Goal: Entertainment & Leisure: Browse casually

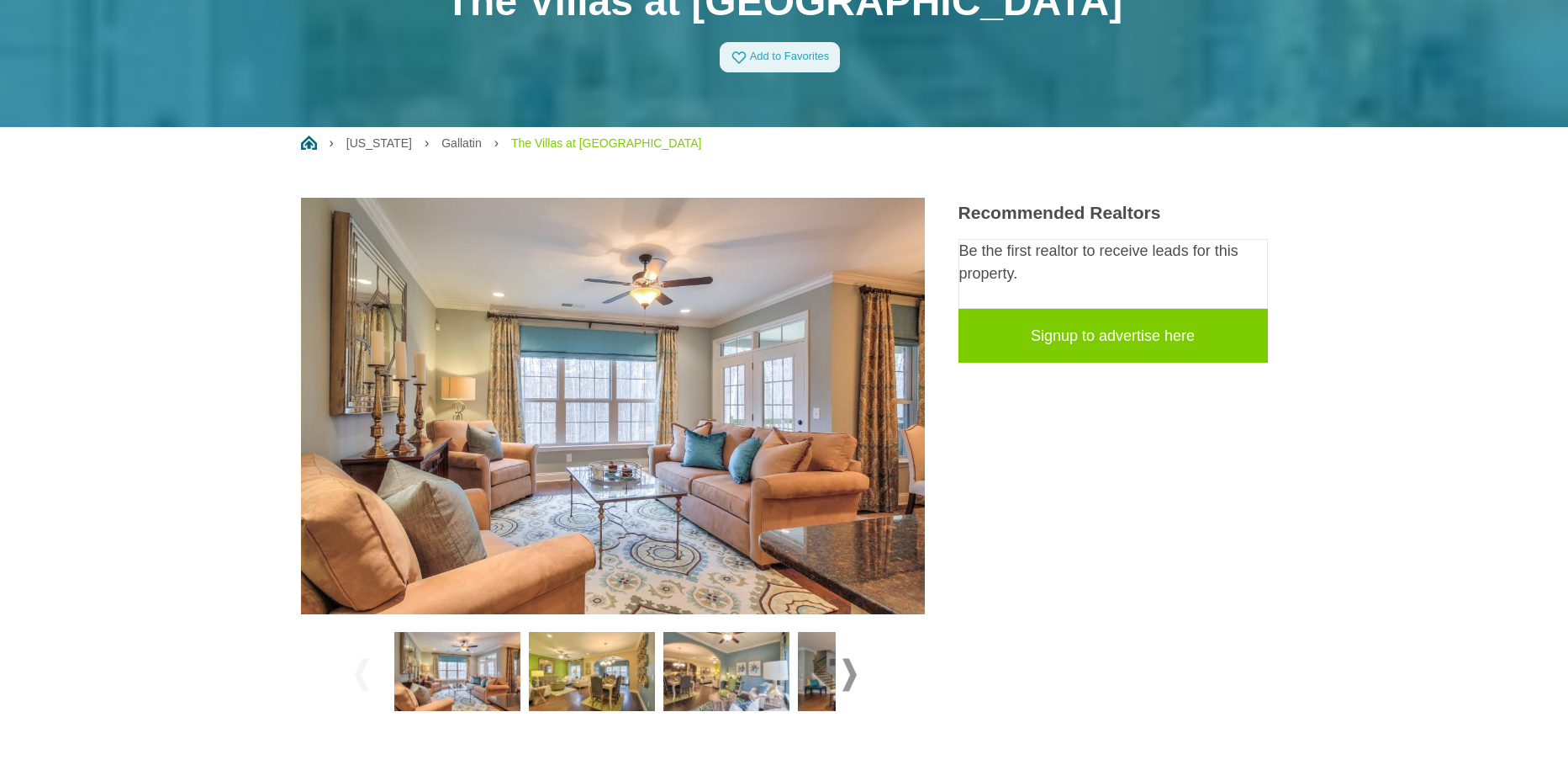
scroll to position [252, 0]
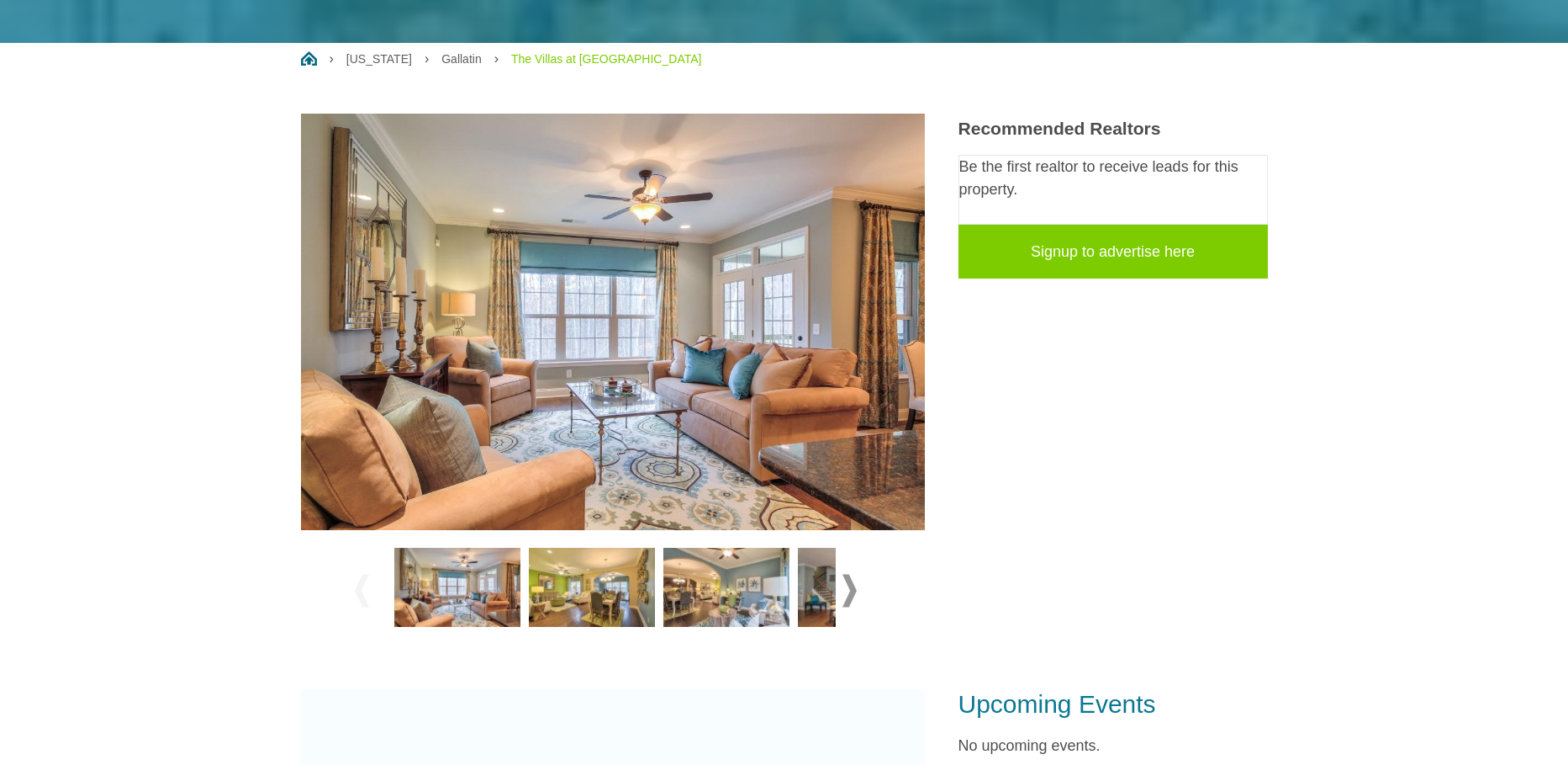
click at [566, 607] on img at bounding box center [592, 587] width 126 height 80
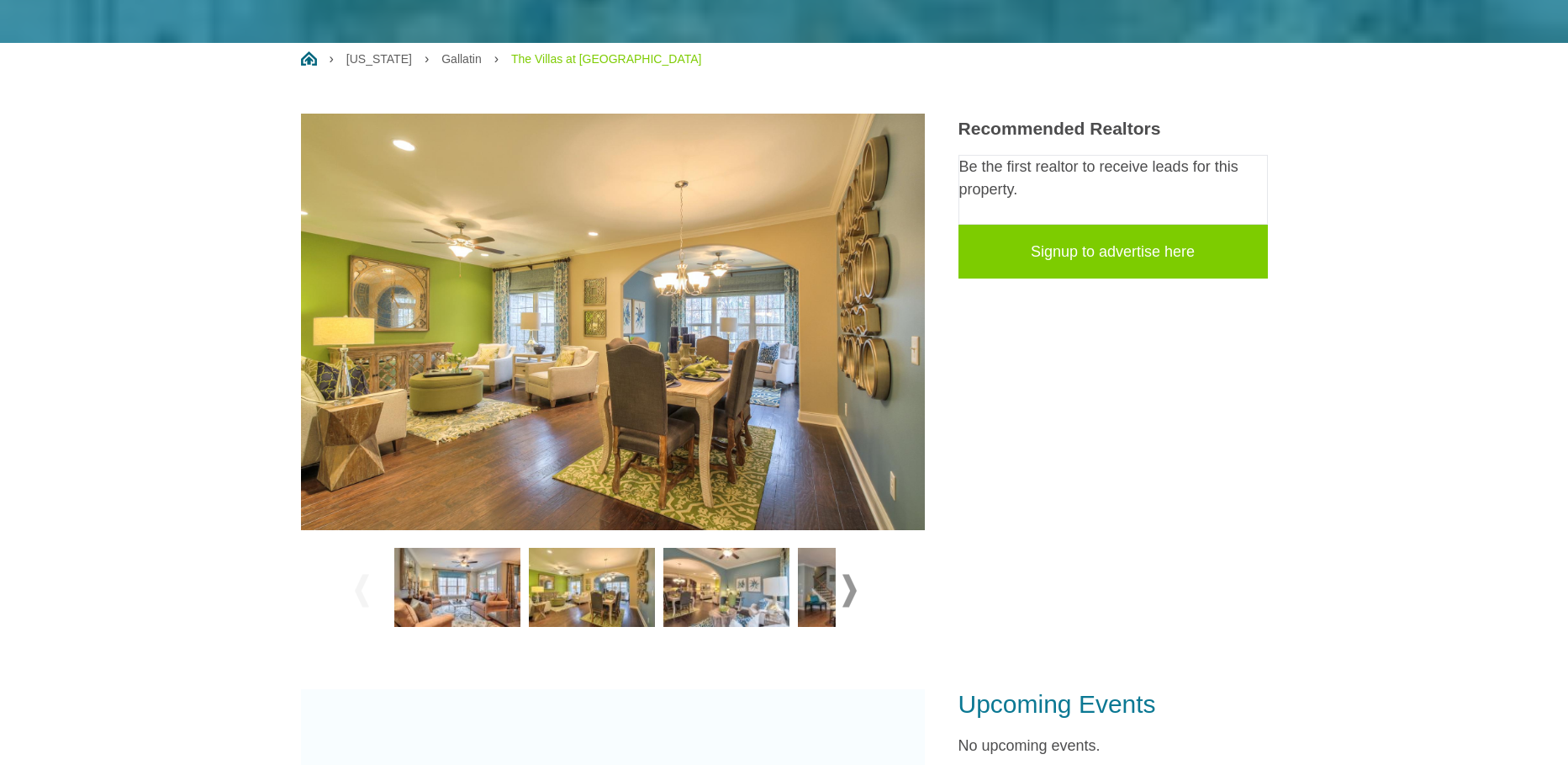
click at [906, 331] on img at bounding box center [614, 322] width 624 height 416
click at [737, 574] on img at bounding box center [727, 587] width 126 height 80
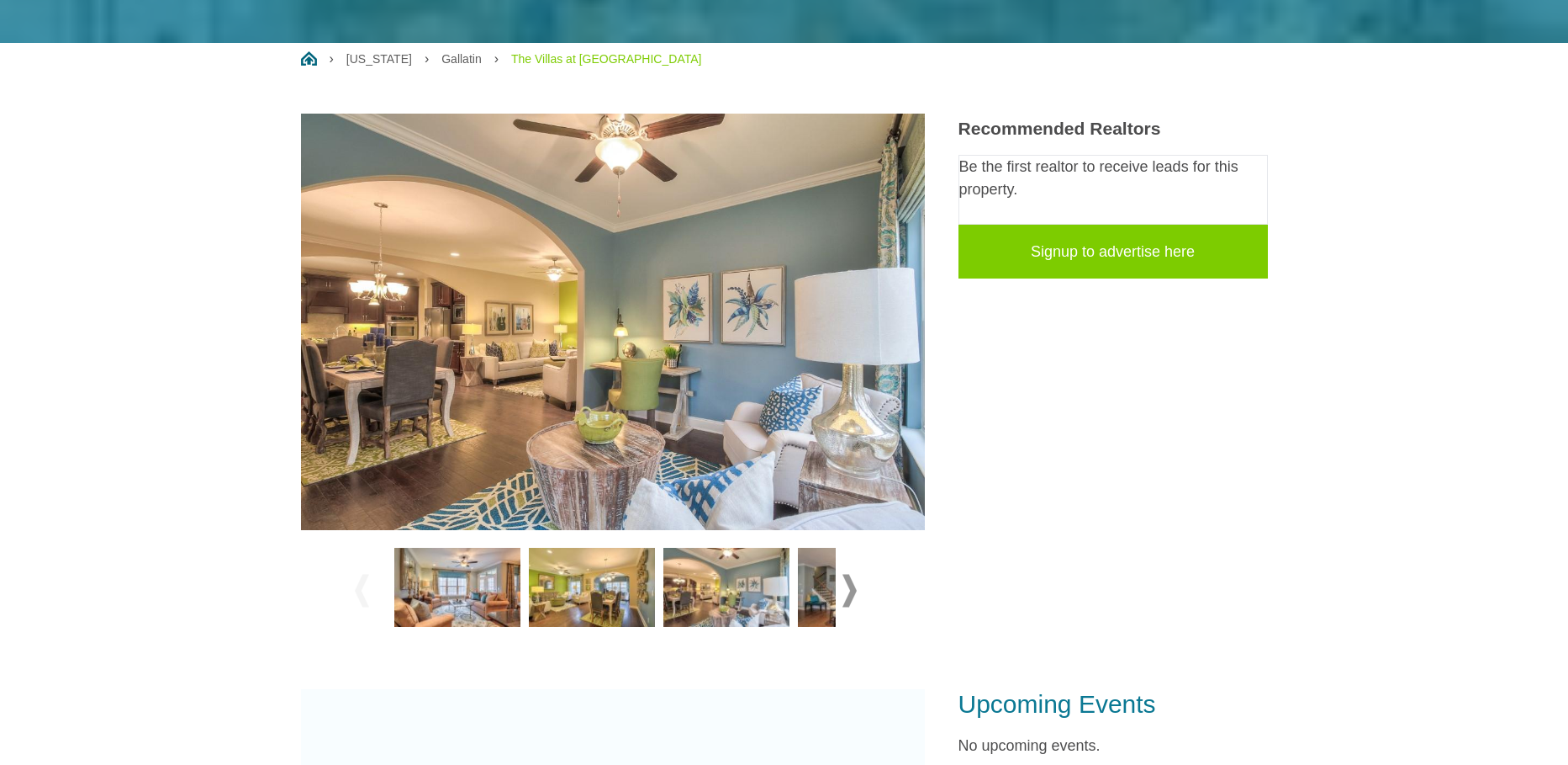
click at [847, 585] on span at bounding box center [849, 589] width 15 height 32
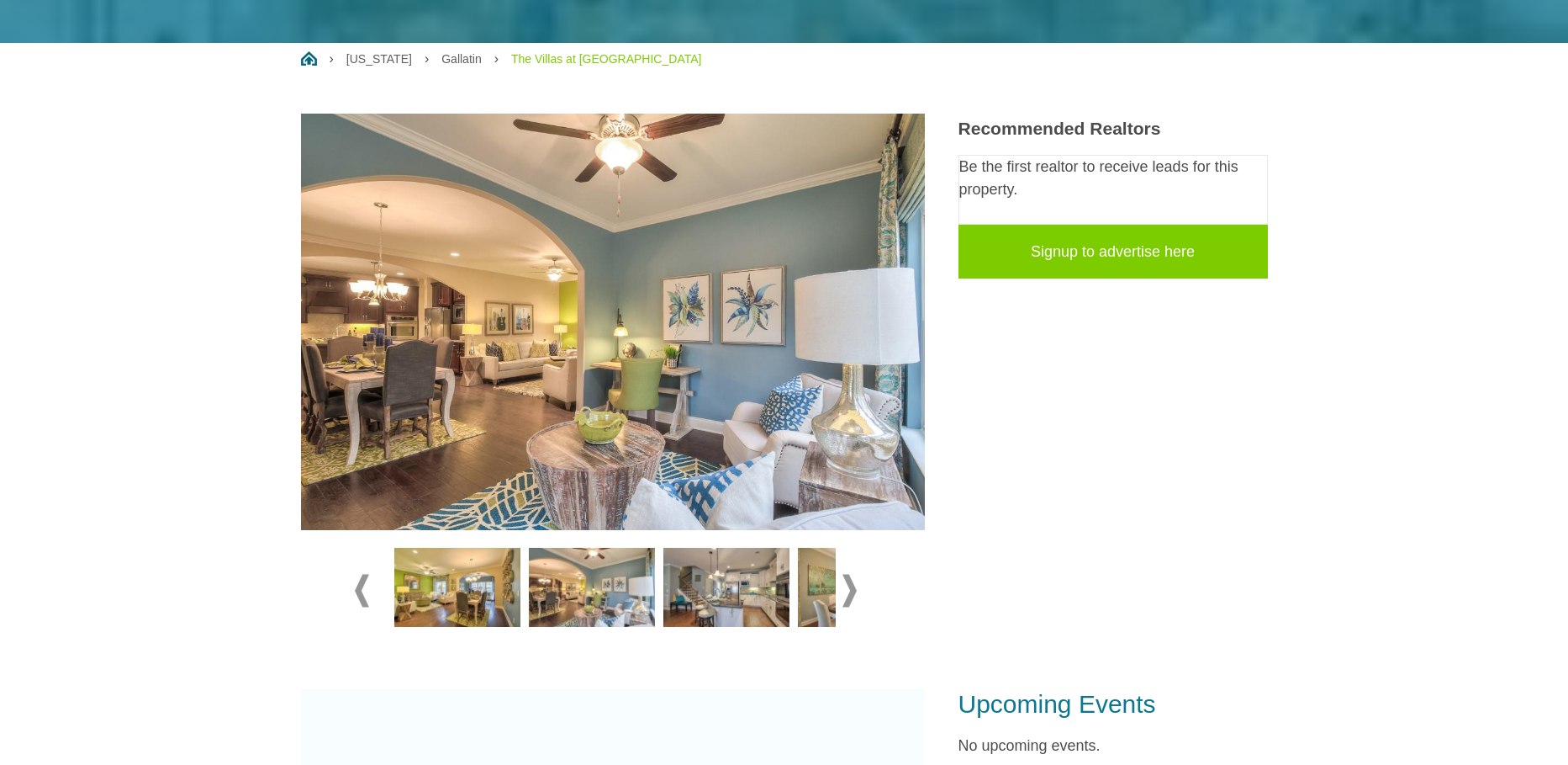
click at [847, 585] on span at bounding box center [849, 589] width 15 height 32
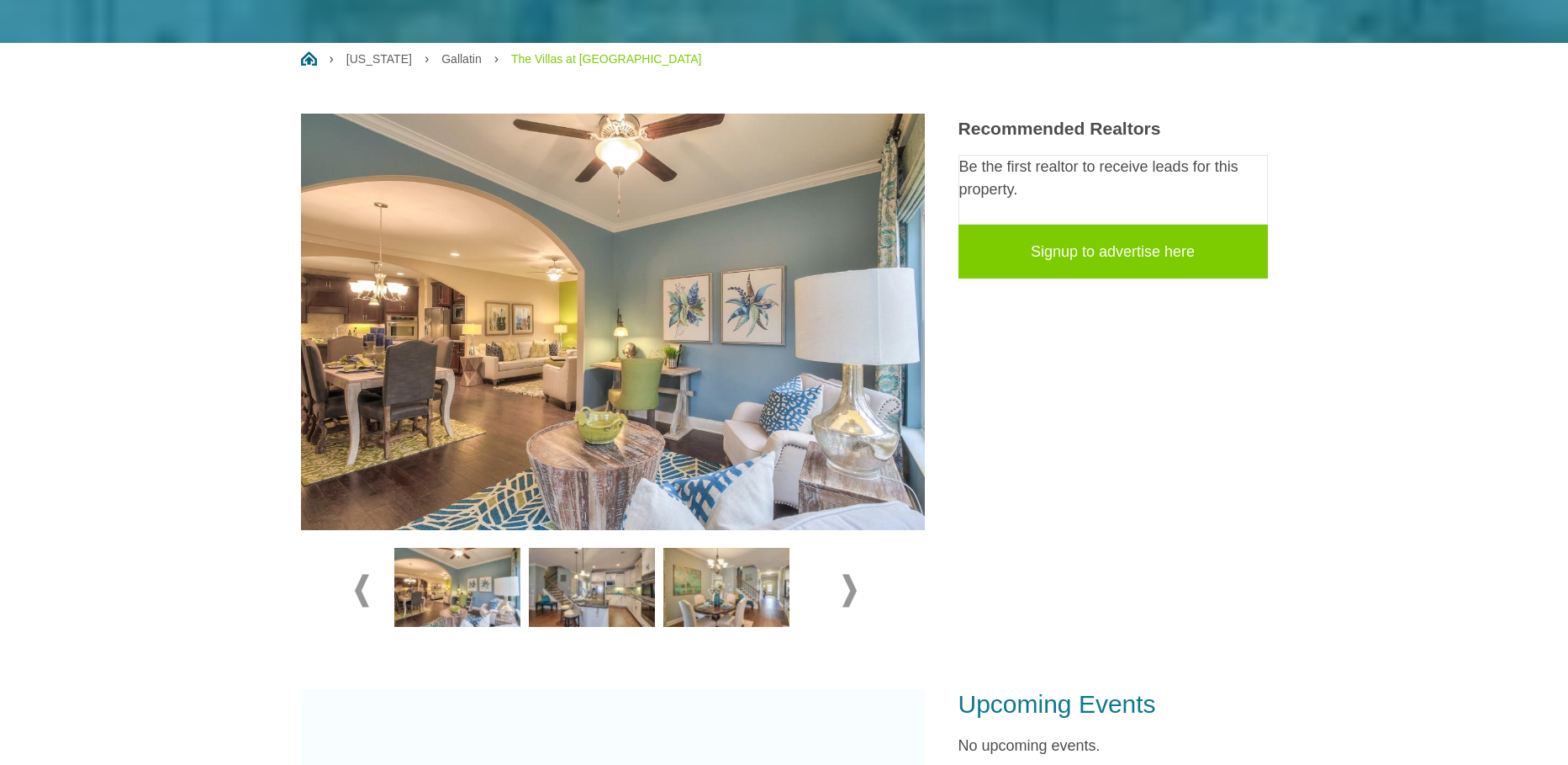
click at [766, 590] on img at bounding box center [727, 587] width 126 height 80
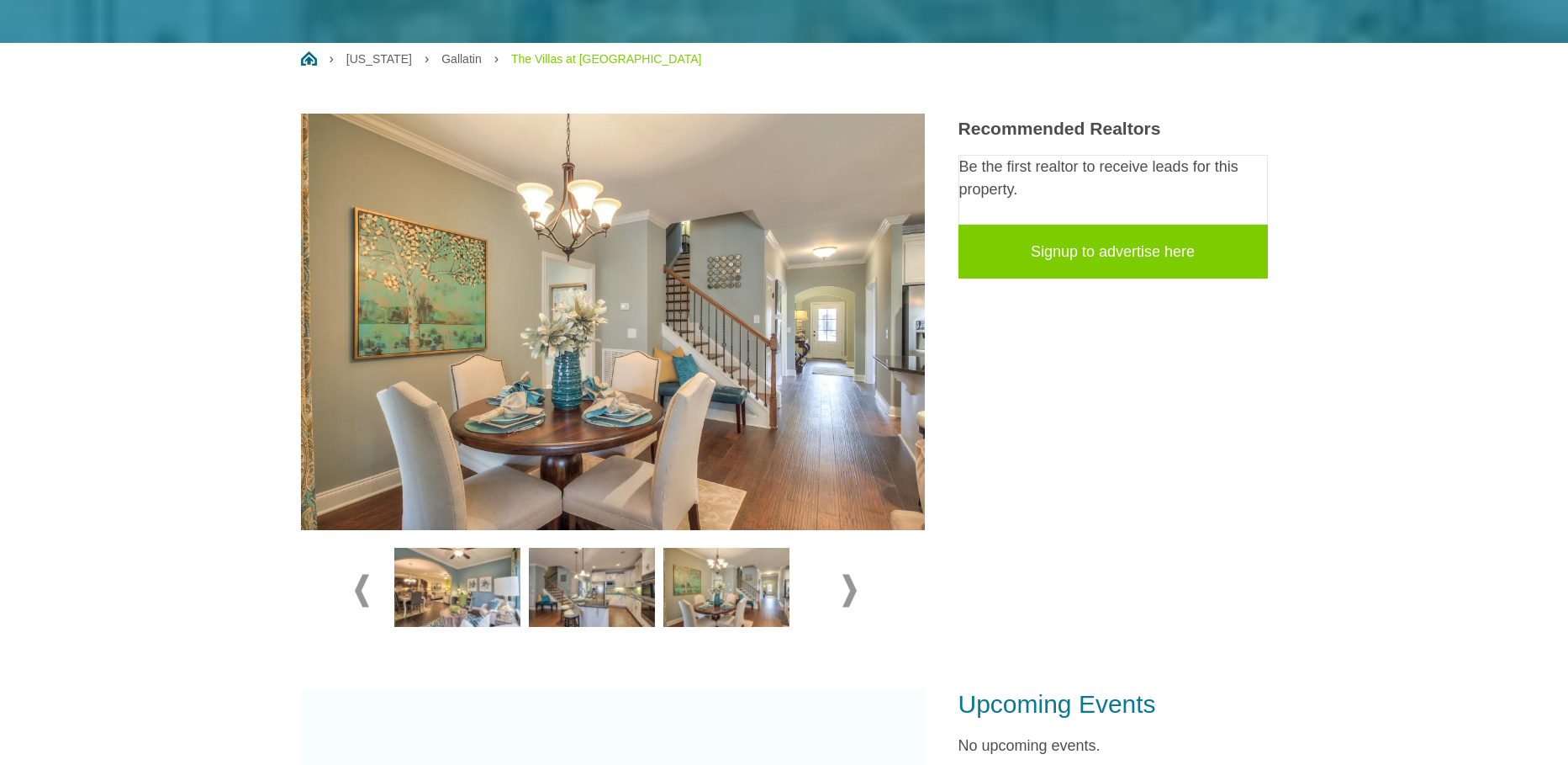
click at [851, 591] on span at bounding box center [849, 589] width 15 height 32
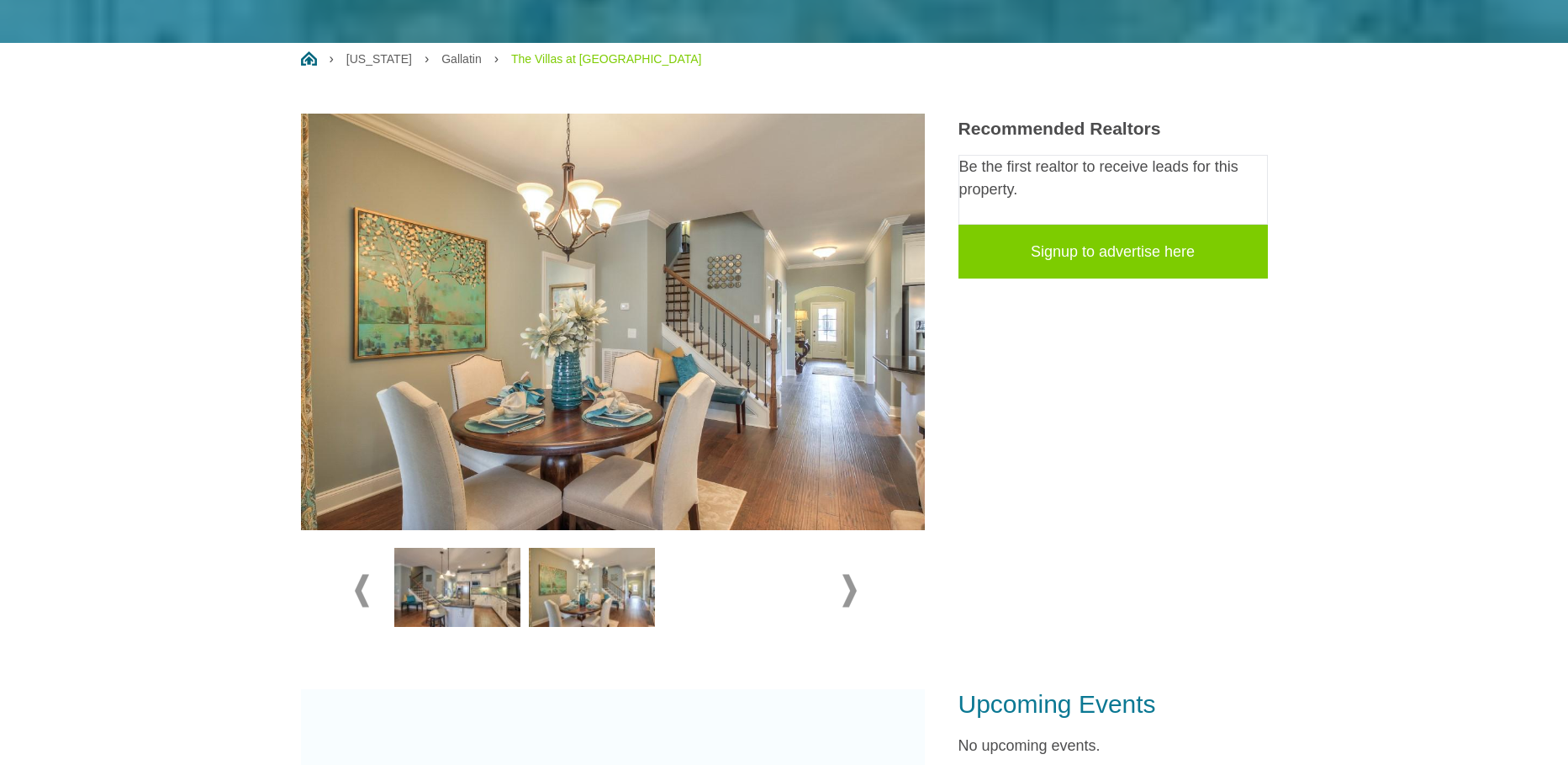
click at [492, 600] on img at bounding box center [458, 587] width 126 height 80
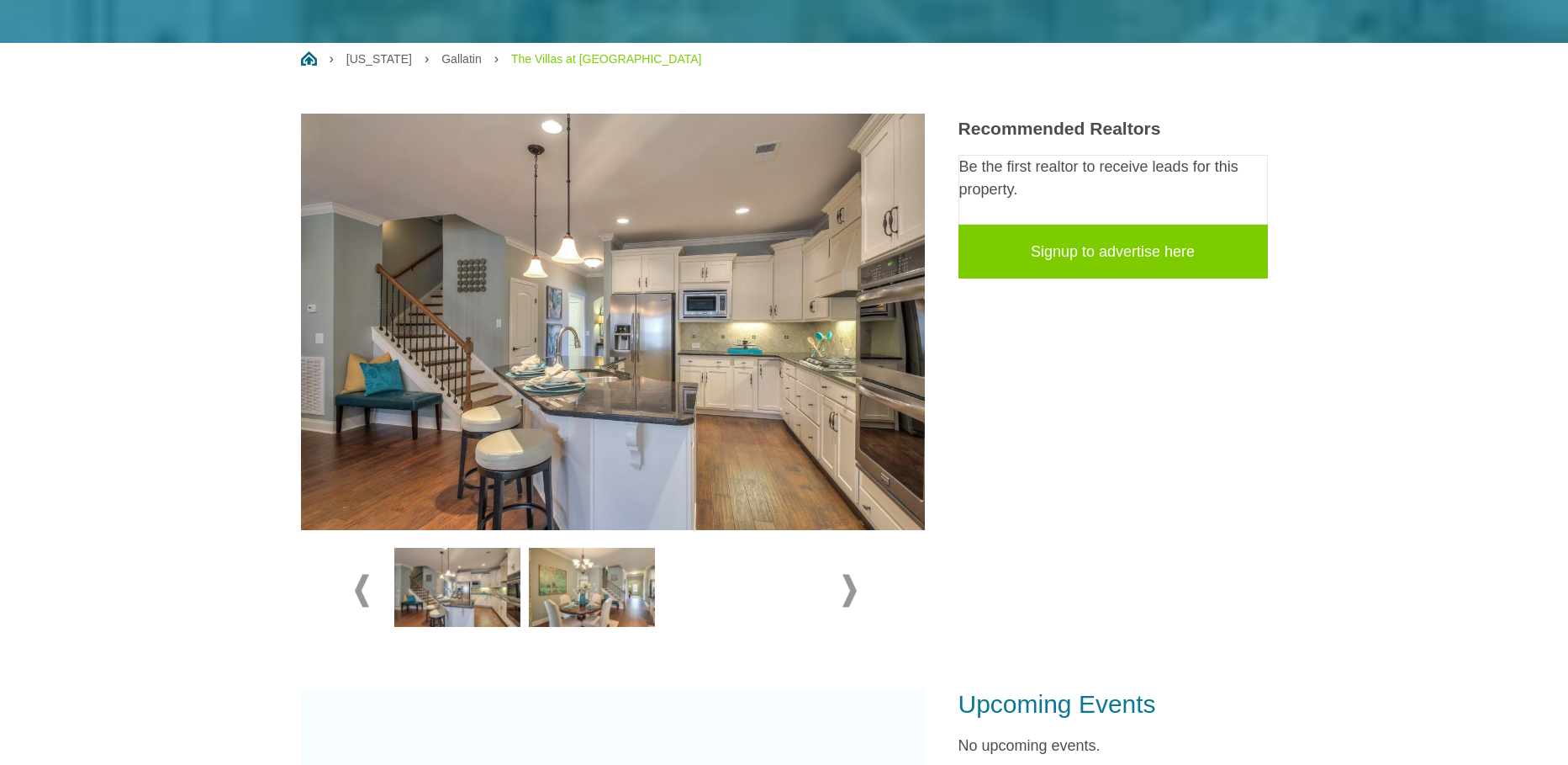
click at [851, 589] on span at bounding box center [849, 589] width 15 height 32
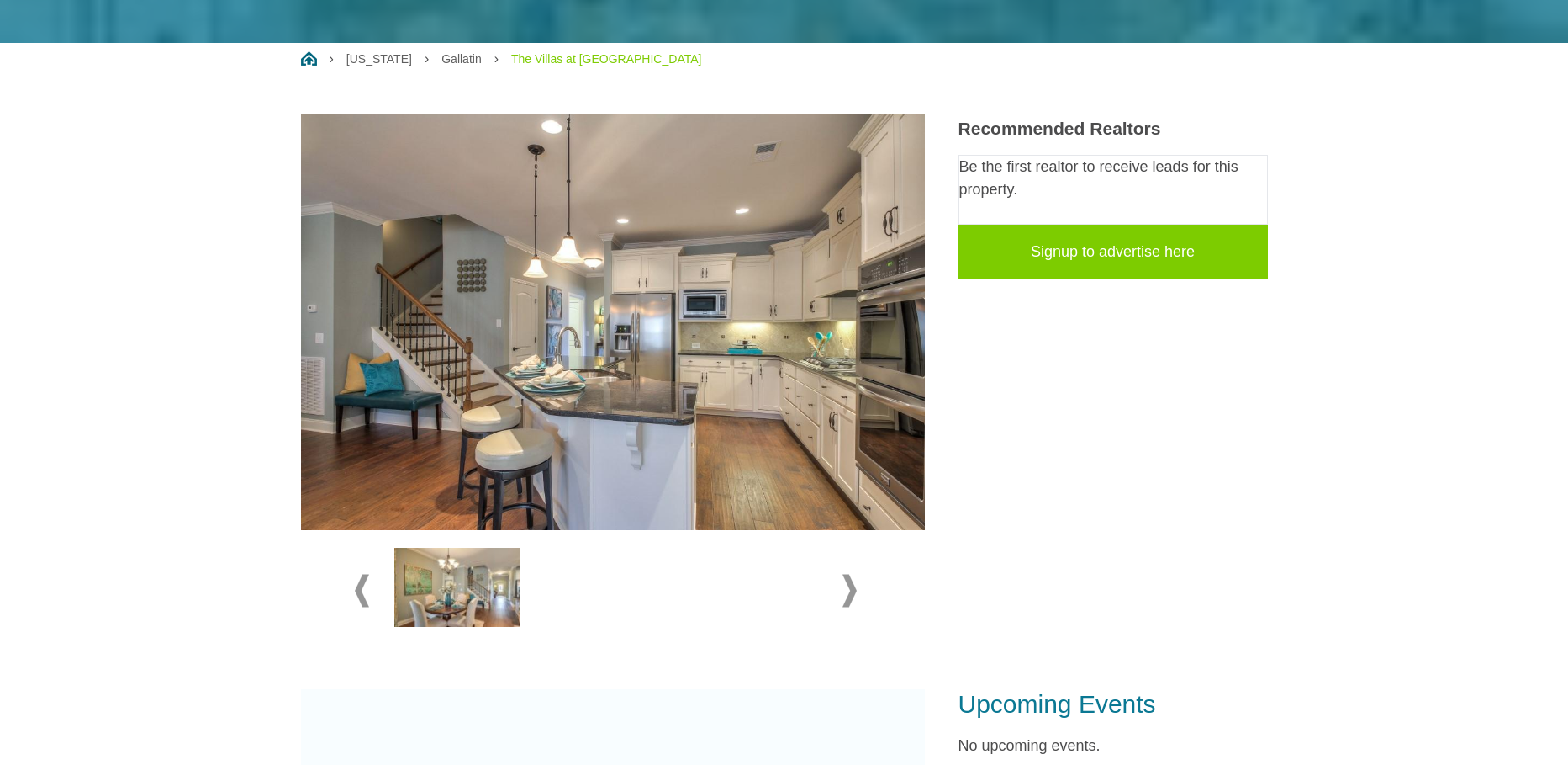
click at [496, 592] on img at bounding box center [458, 587] width 126 height 80
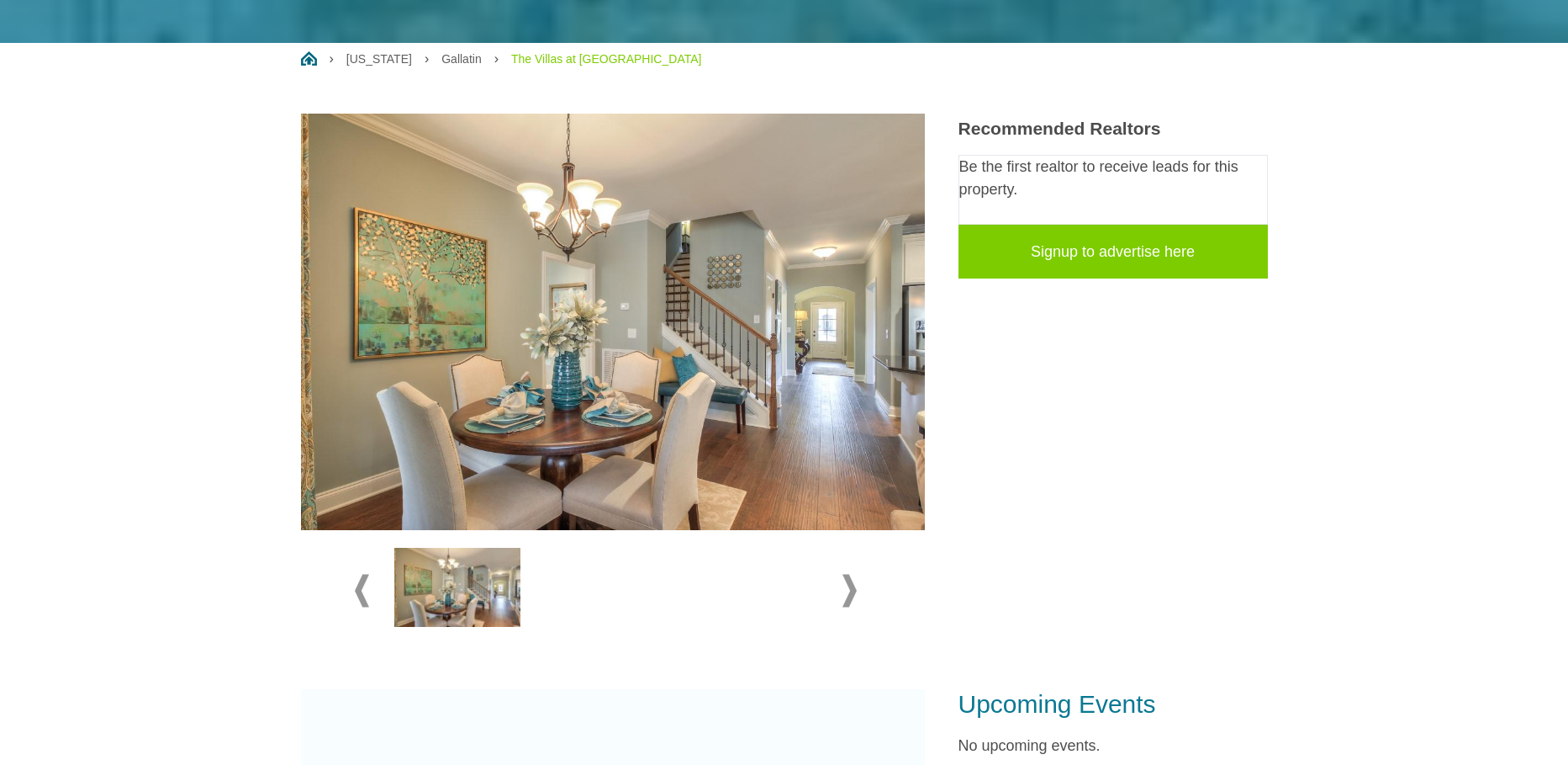
click at [919, 339] on img at bounding box center [614, 322] width 624 height 416
click at [921, 331] on img at bounding box center [614, 322] width 624 height 416
click at [854, 583] on span at bounding box center [849, 589] width 15 height 32
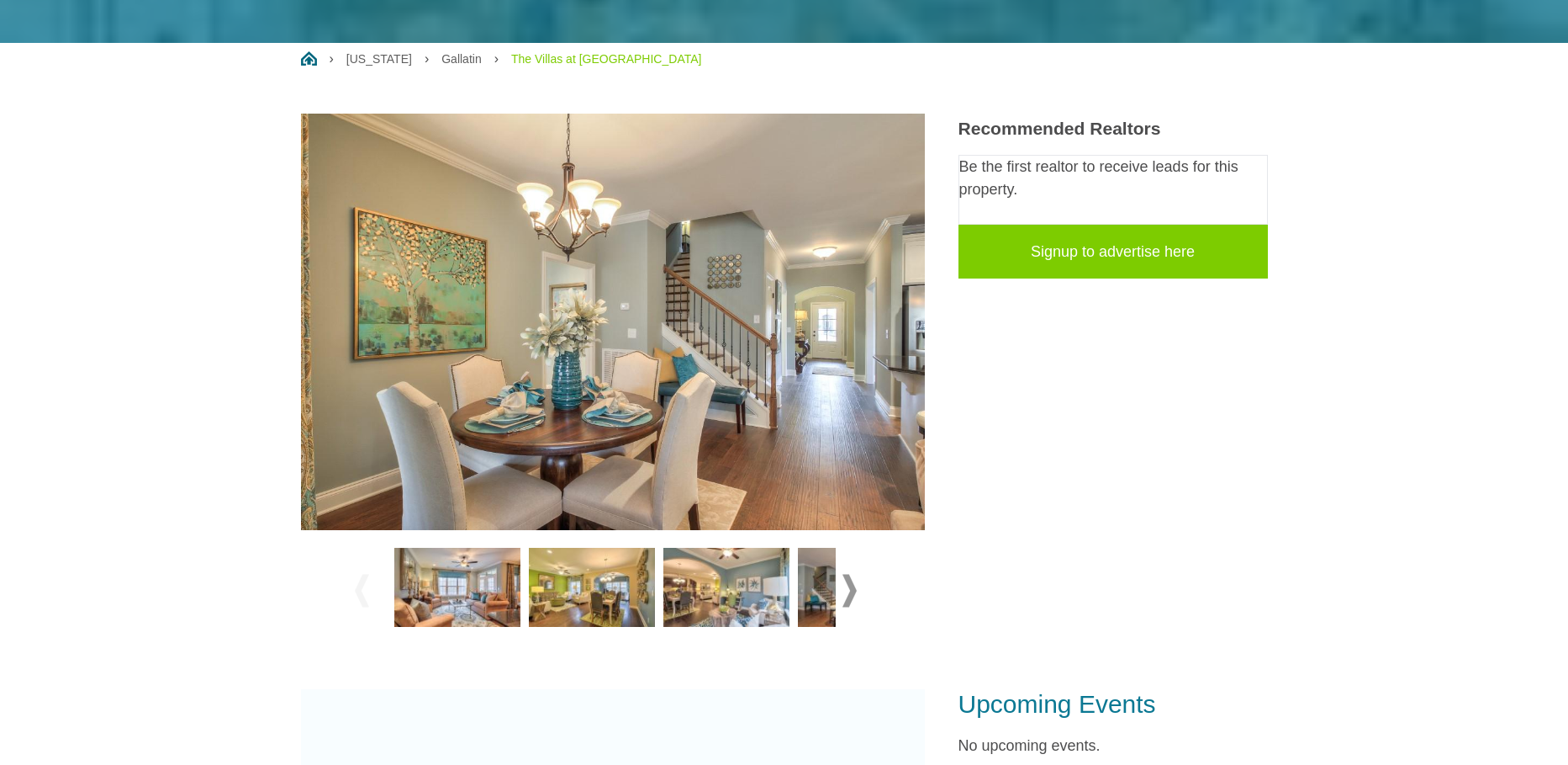
click at [502, 599] on img at bounding box center [458, 587] width 126 height 80
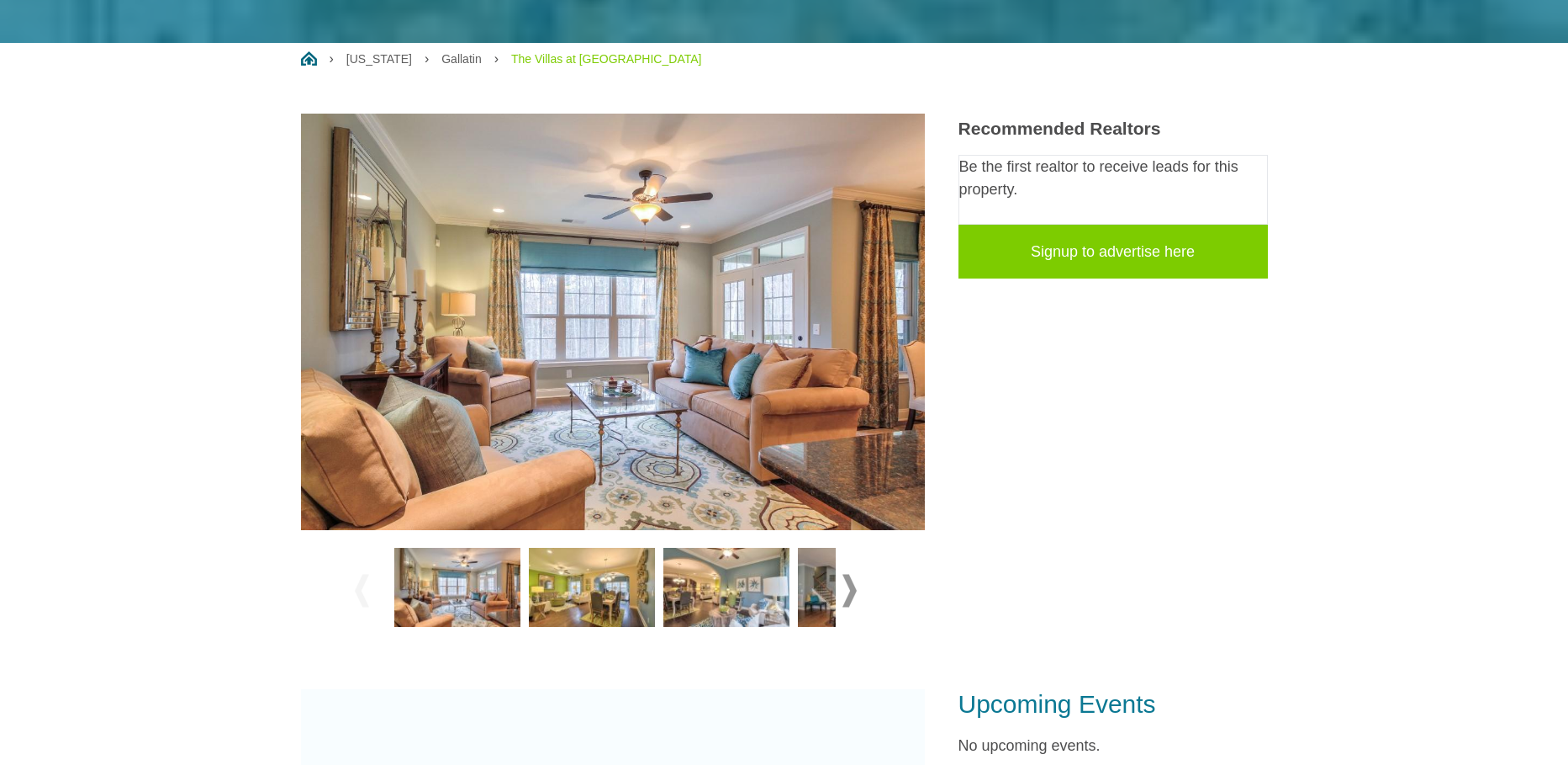
click at [623, 600] on img at bounding box center [592, 587] width 126 height 80
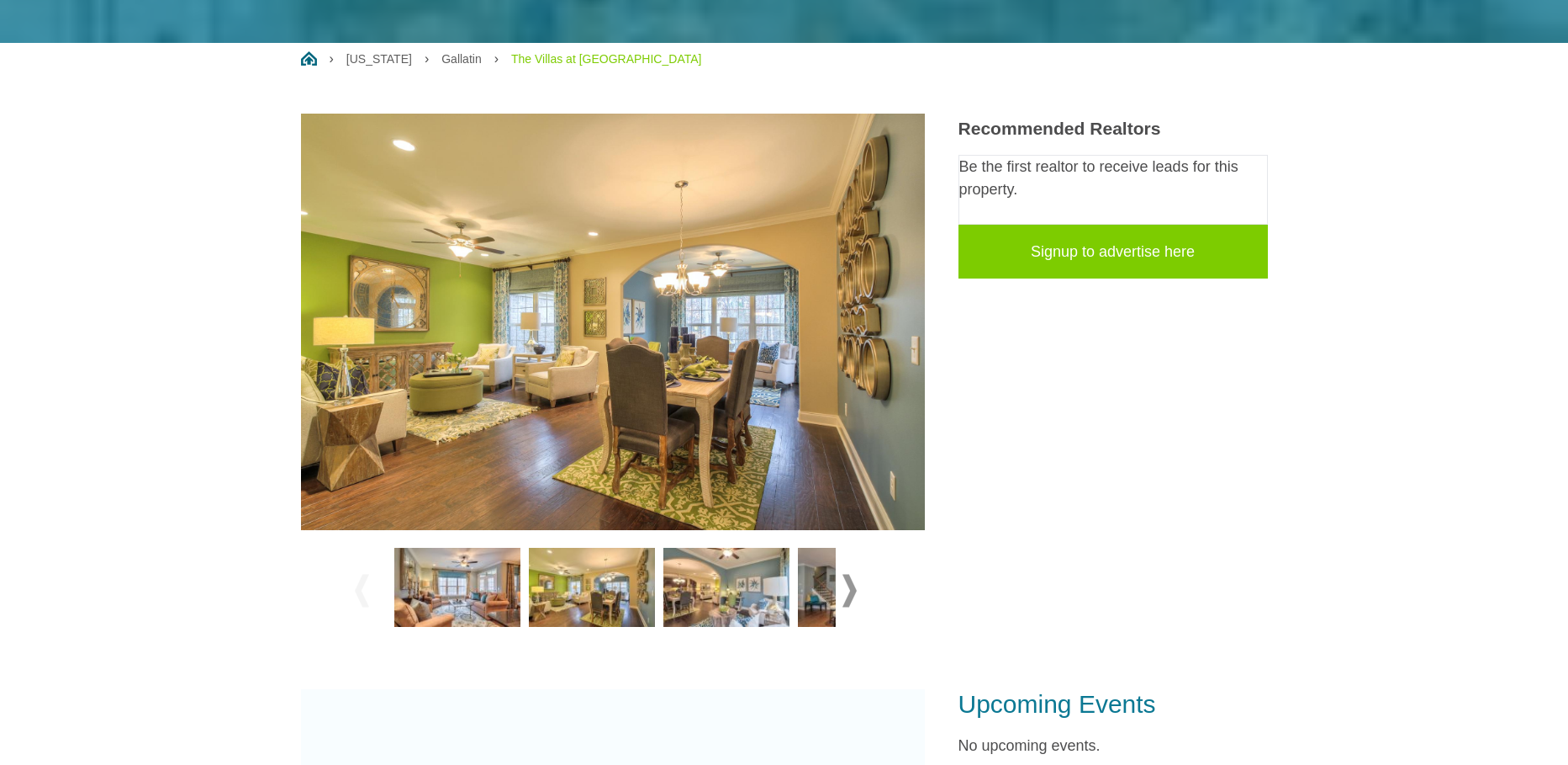
click at [682, 594] on img at bounding box center [727, 587] width 126 height 80
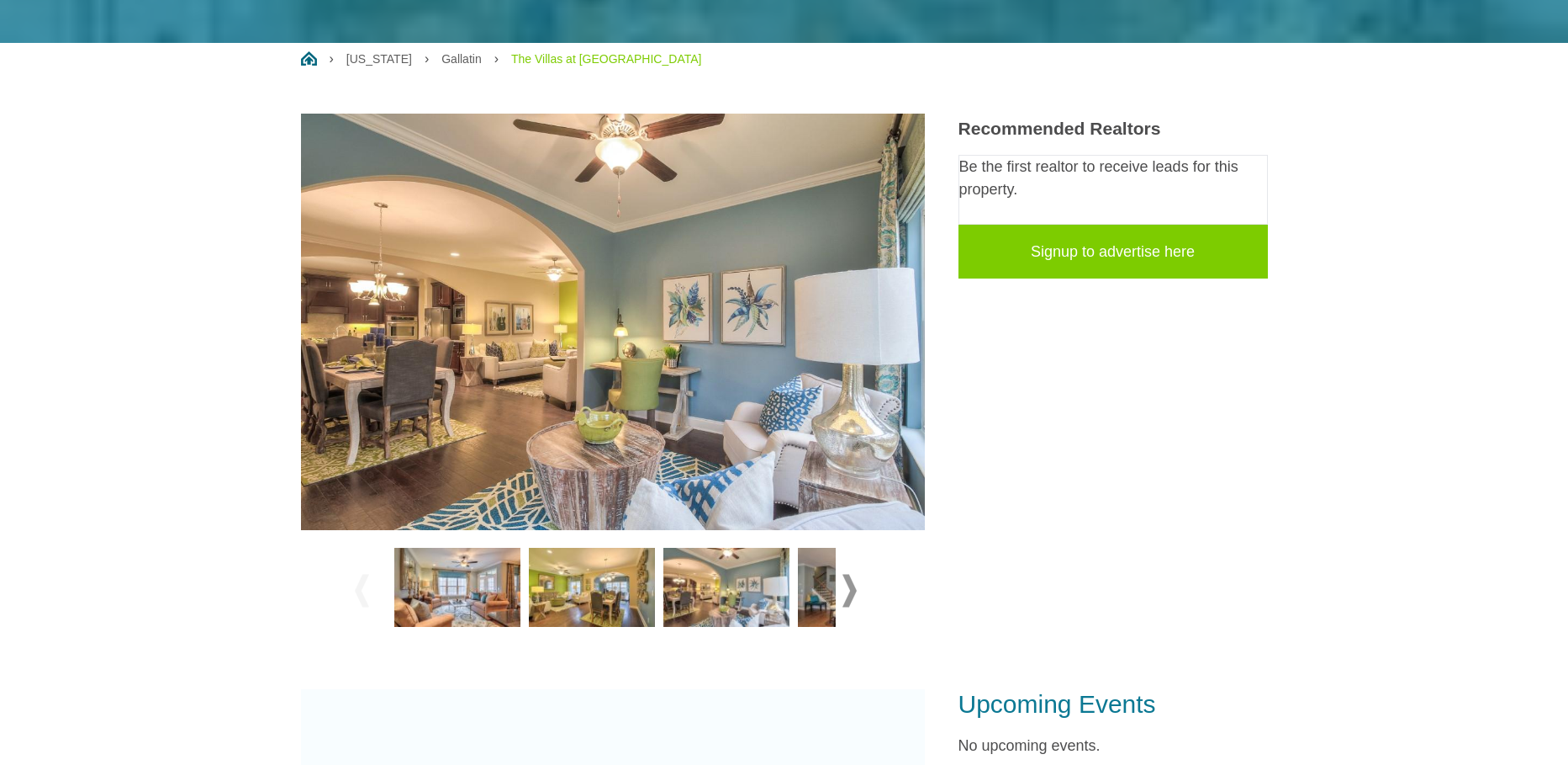
click at [806, 589] on img at bounding box center [861, 587] width 126 height 80
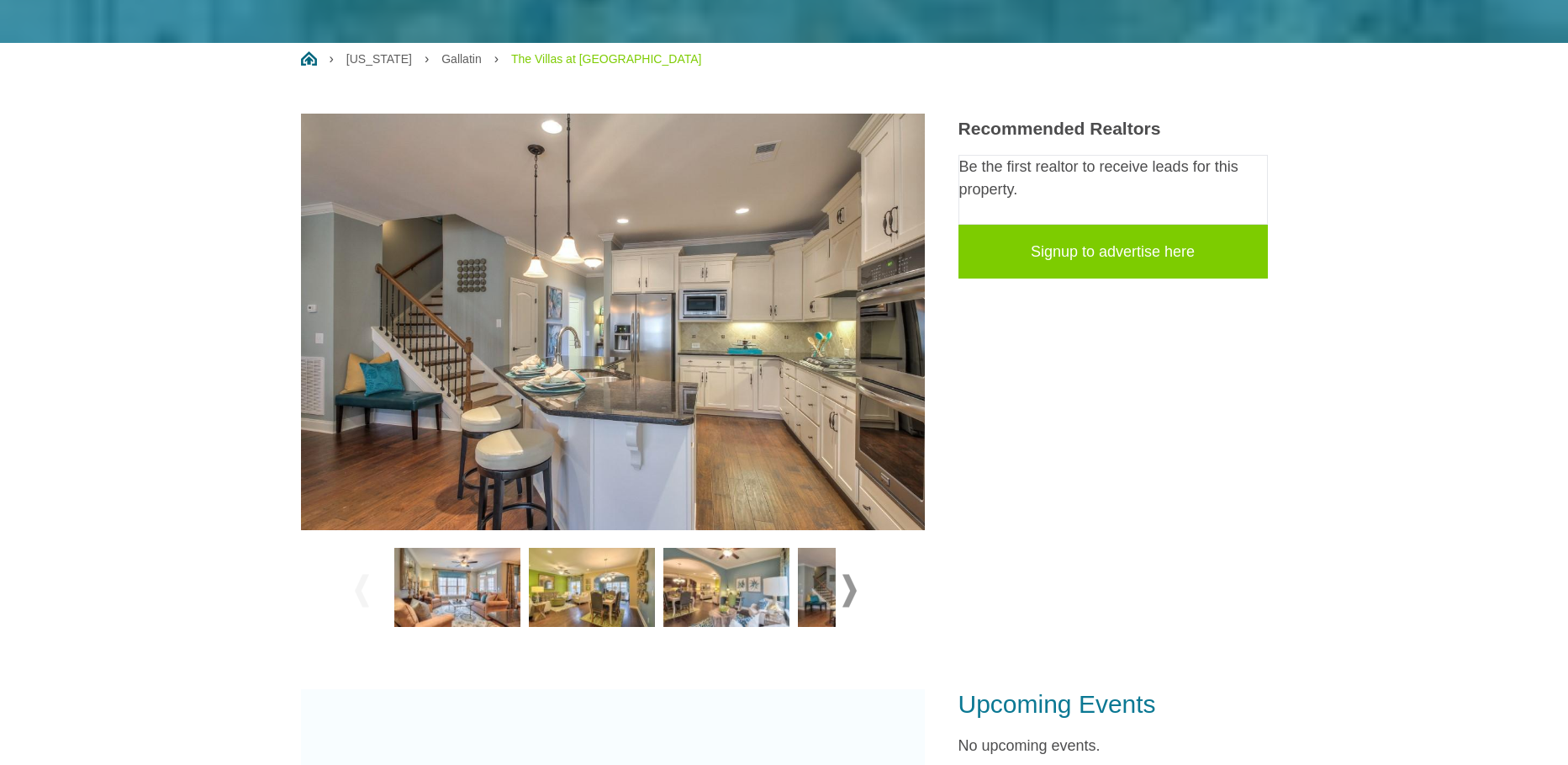
click at [851, 589] on span at bounding box center [849, 589] width 15 height 32
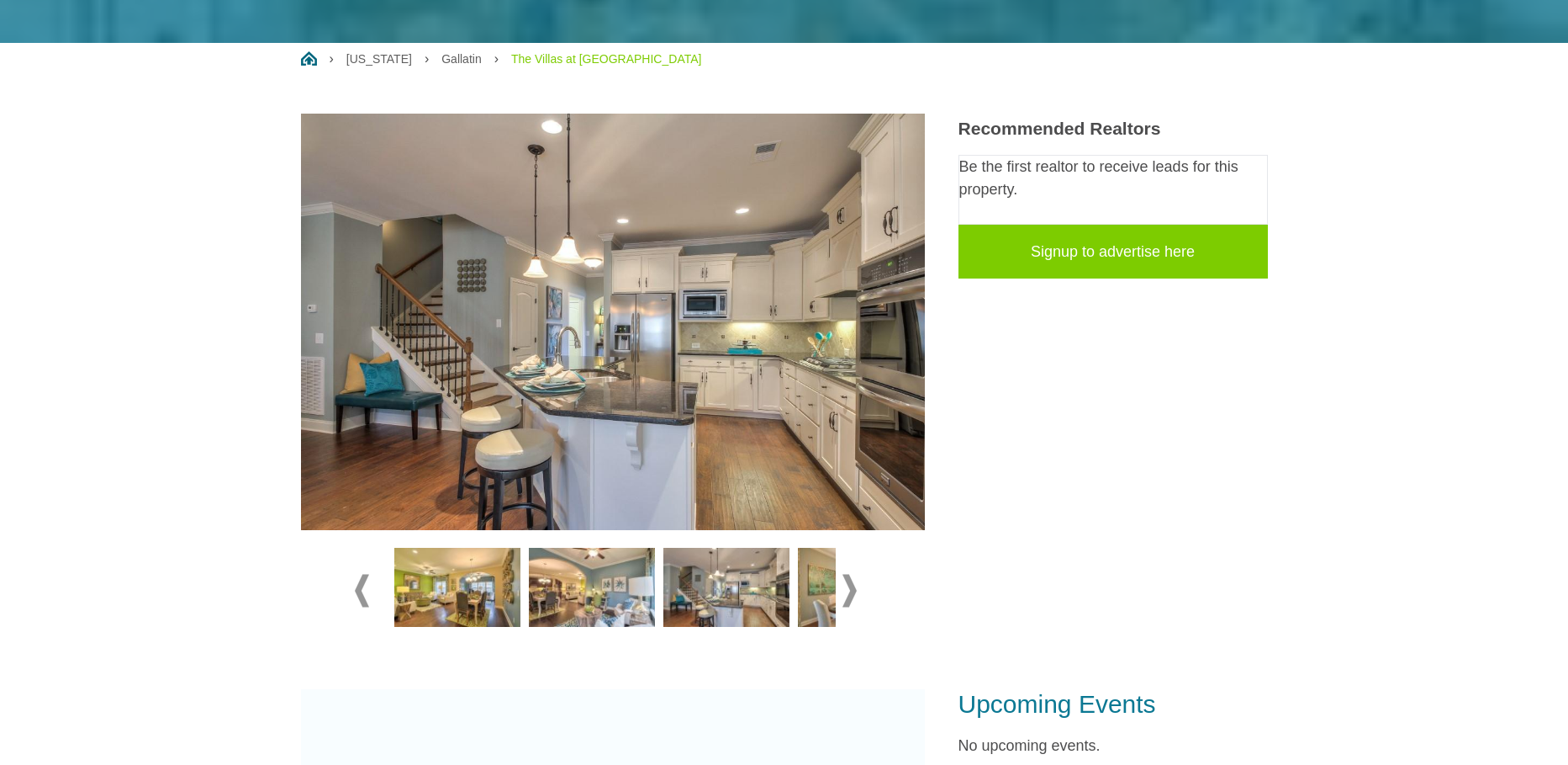
click at [473, 585] on img at bounding box center [458, 587] width 126 height 80
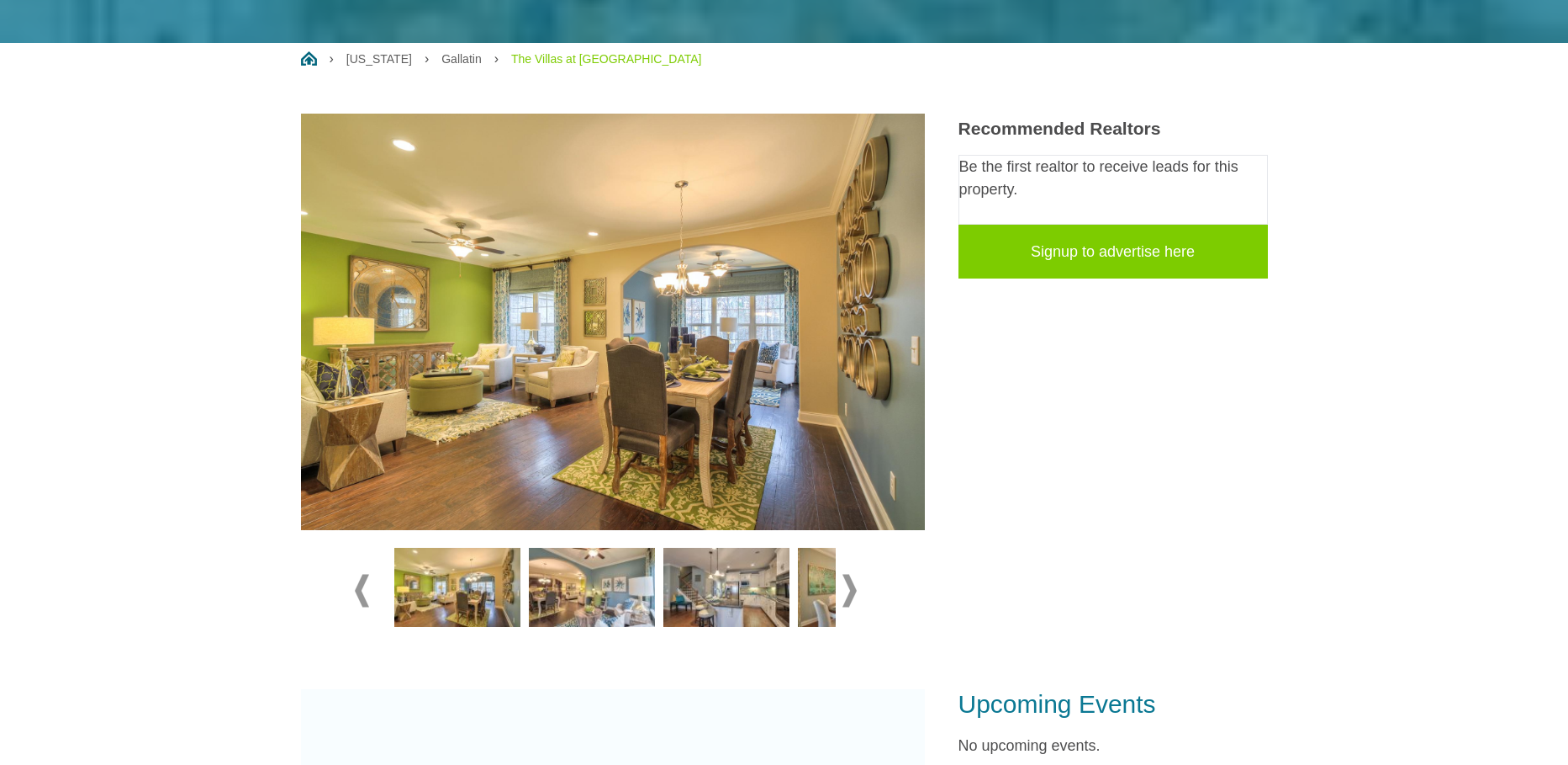
click at [551, 590] on img at bounding box center [592, 587] width 126 height 80
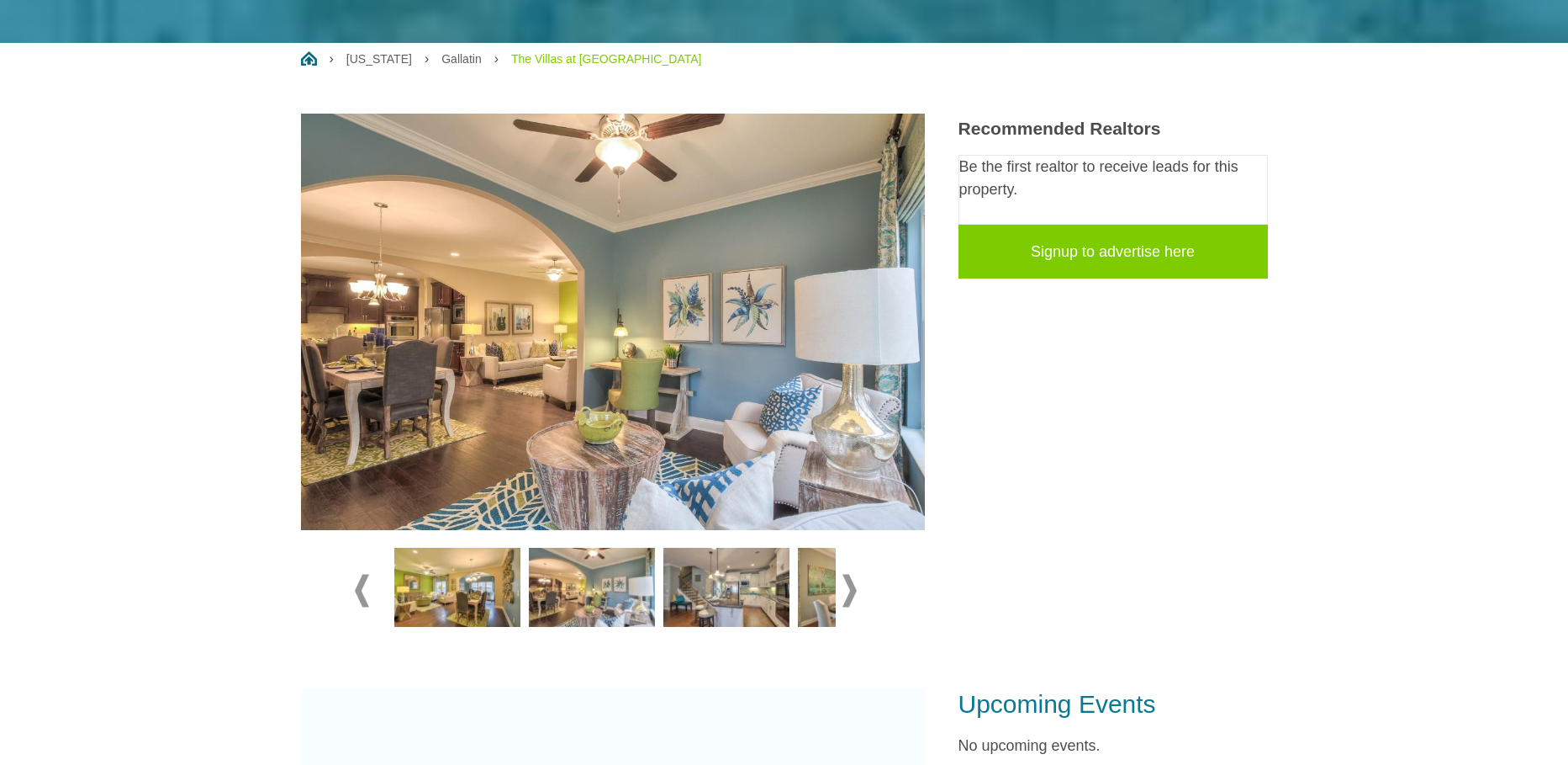
click at [700, 593] on img at bounding box center [727, 587] width 126 height 80
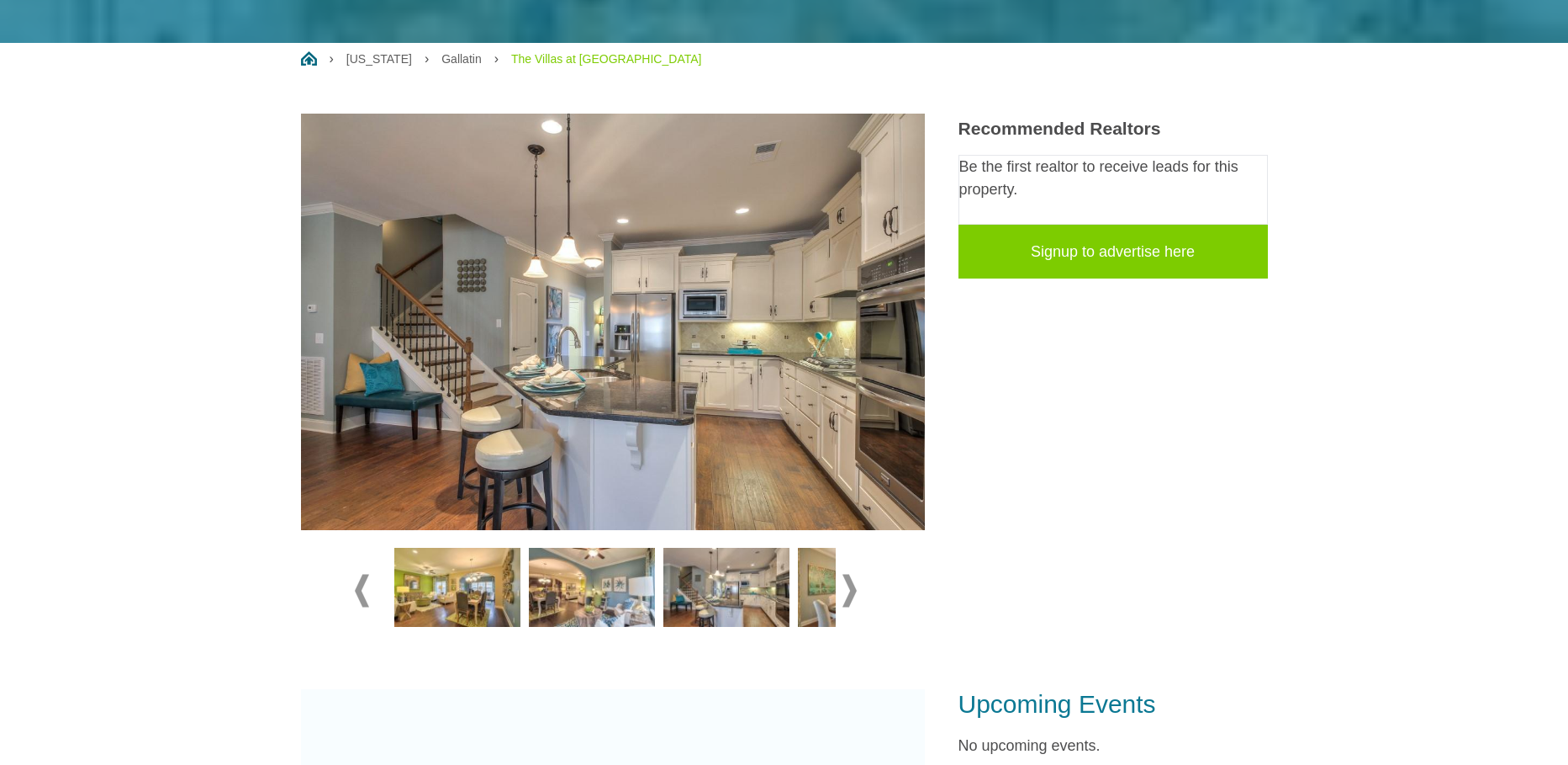
click at [818, 603] on img at bounding box center [861, 587] width 126 height 80
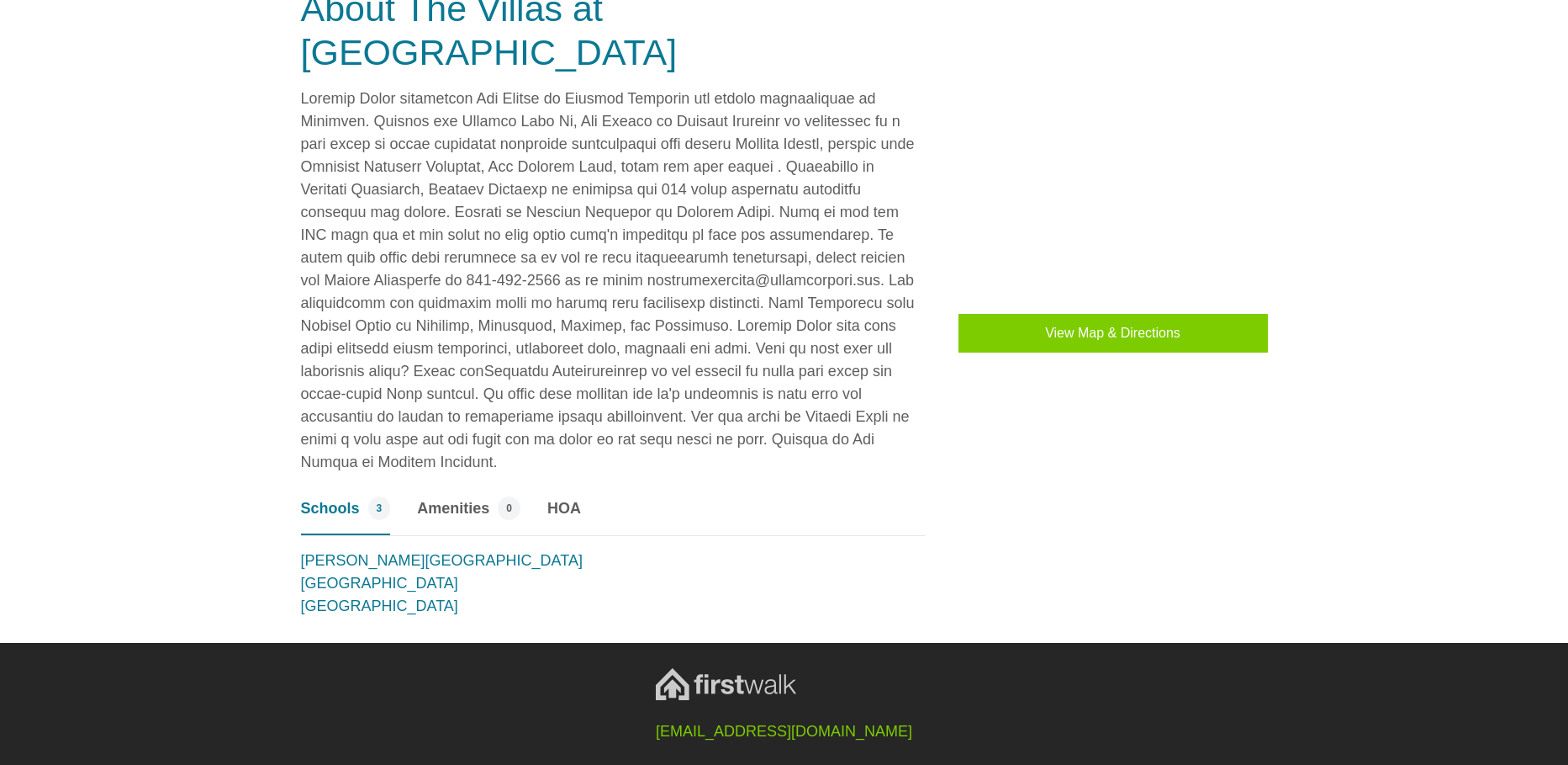
scroll to position [1278, 0]
